Goal: Find specific fact

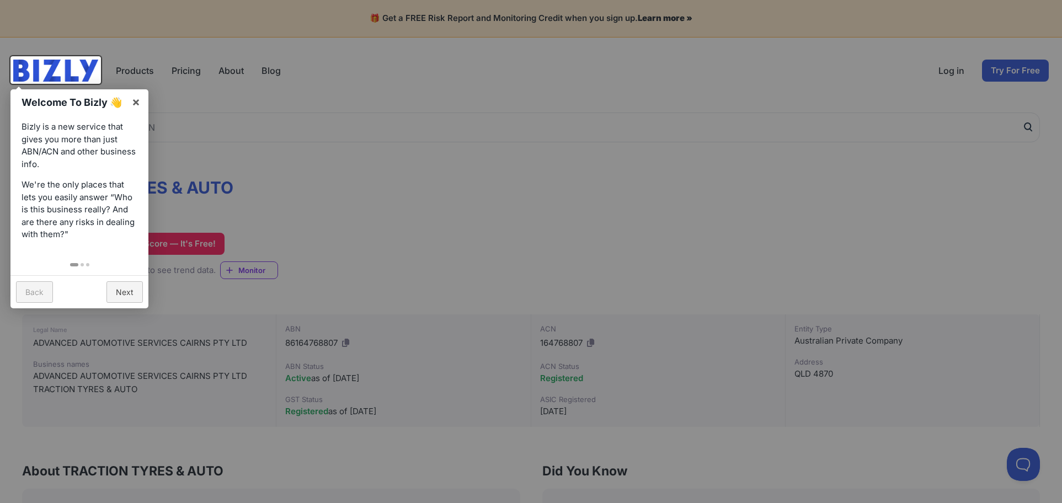
click at [436, 184] on div at bounding box center [531, 251] width 1062 height 503
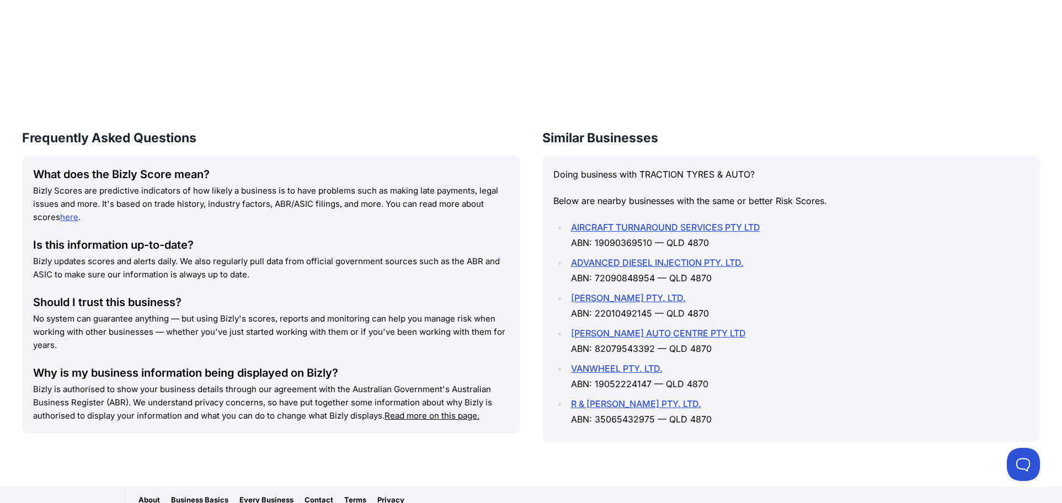
scroll to position [877, 0]
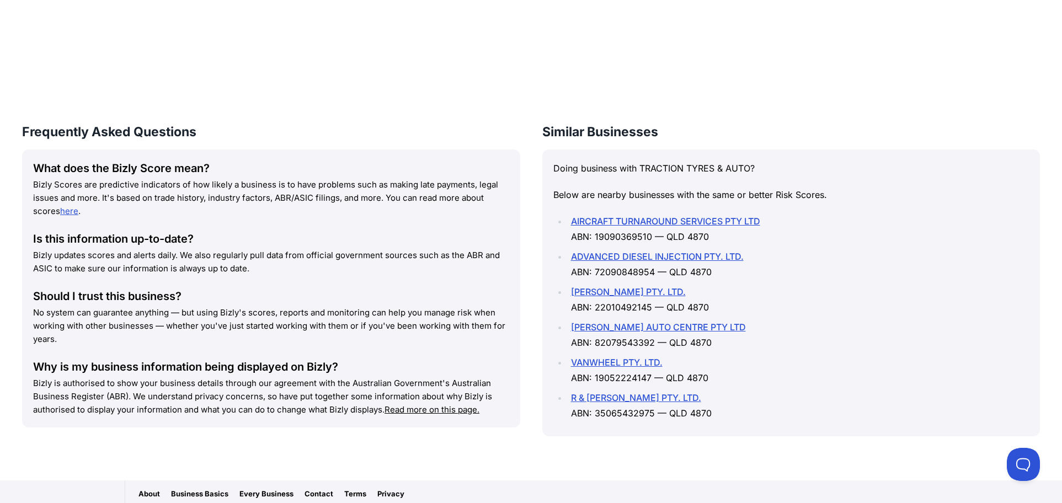
drag, startPoint x: 652, startPoint y: 408, endPoint x: 596, endPoint y: 411, distance: 56.9
click at [596, 411] on li "R & [PERSON_NAME] PTY. LTD. ABN: 35065432975 — QLD 4870" at bounding box center [799, 405] width 462 height 31
copy li "35065432975"
click at [596, 394] on link "R & [PERSON_NAME] PTY. LTD." at bounding box center [636, 397] width 130 height 11
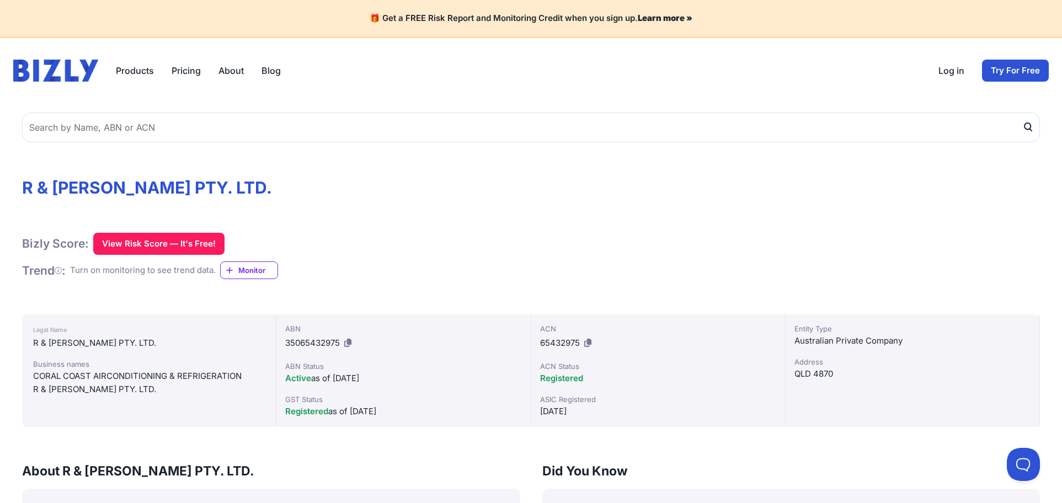
click at [143, 387] on div "R & [PERSON_NAME] PTY. LTD." at bounding box center [149, 389] width 232 height 13
drag, startPoint x: 244, startPoint y: 375, endPoint x: 38, endPoint y: 371, distance: 206.3
click at [30, 371] on div "Legal Name R & TL STOTT PTY. LTD. Business names CORAL COAST AIRCONDITIONING & …" at bounding box center [149, 370] width 254 height 113
copy div "CORAL COAST AIRCONDITIONING & REFRIGERATION"
